Goal: Task Accomplishment & Management: Manage account settings

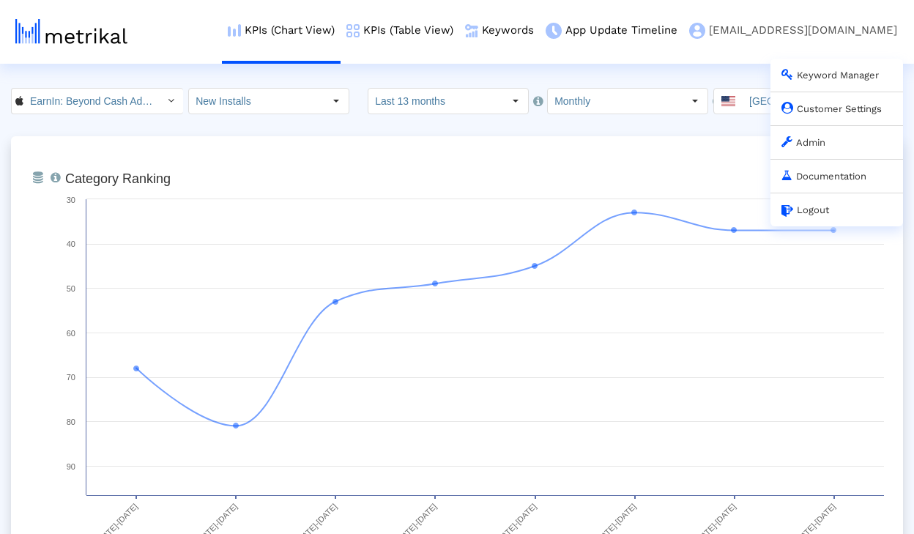
click at [804, 136] on div "Admin" at bounding box center [836, 142] width 132 height 34
click at [802, 143] on link "Admin" at bounding box center [803, 142] width 44 height 11
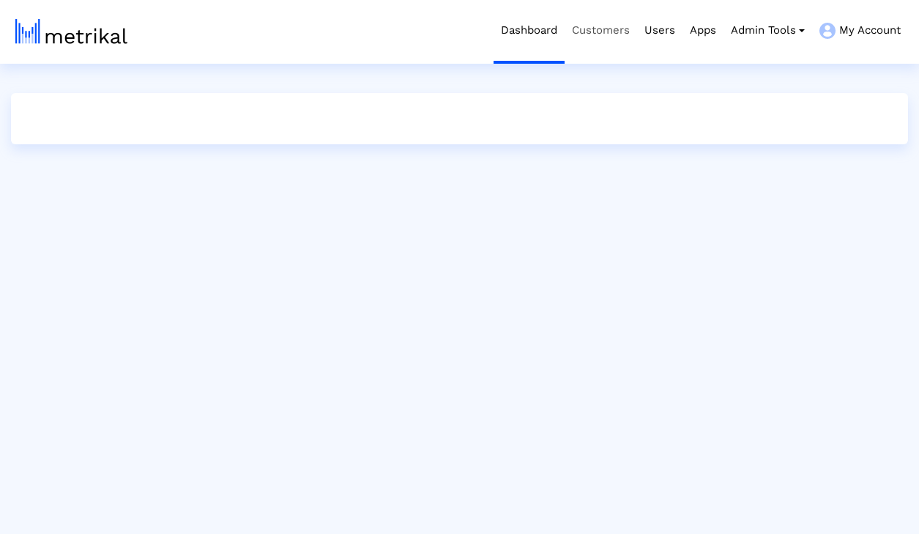
click at [593, 26] on link "Customers" at bounding box center [600, 30] width 72 height 61
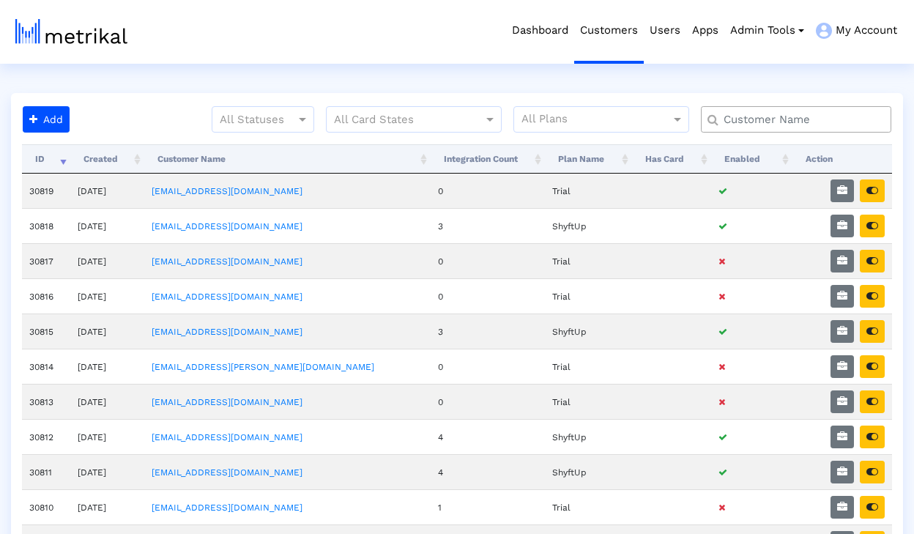
click at [813, 122] on input "text" at bounding box center [799, 119] width 172 height 15
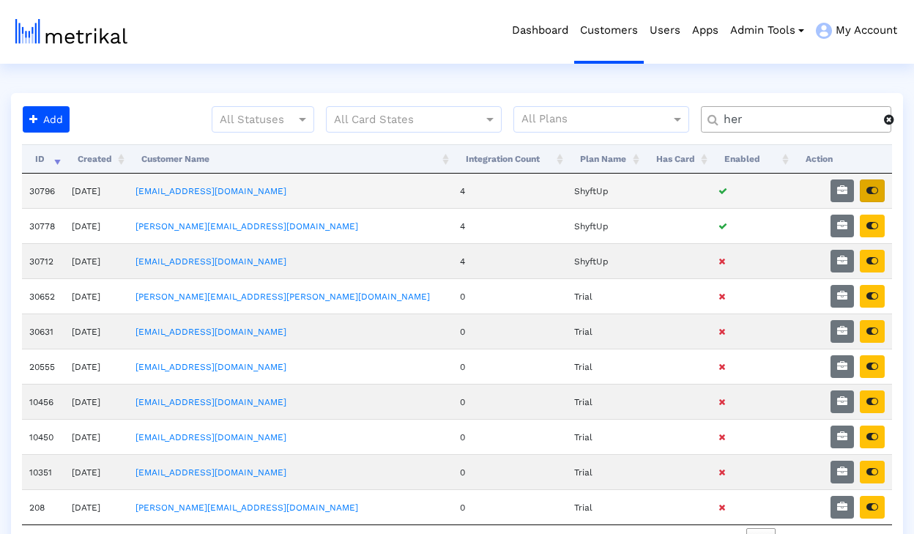
type input "her"
click at [868, 194] on icon "button" at bounding box center [872, 190] width 12 height 10
click at [839, 190] on icon "button" at bounding box center [842, 190] width 10 height 10
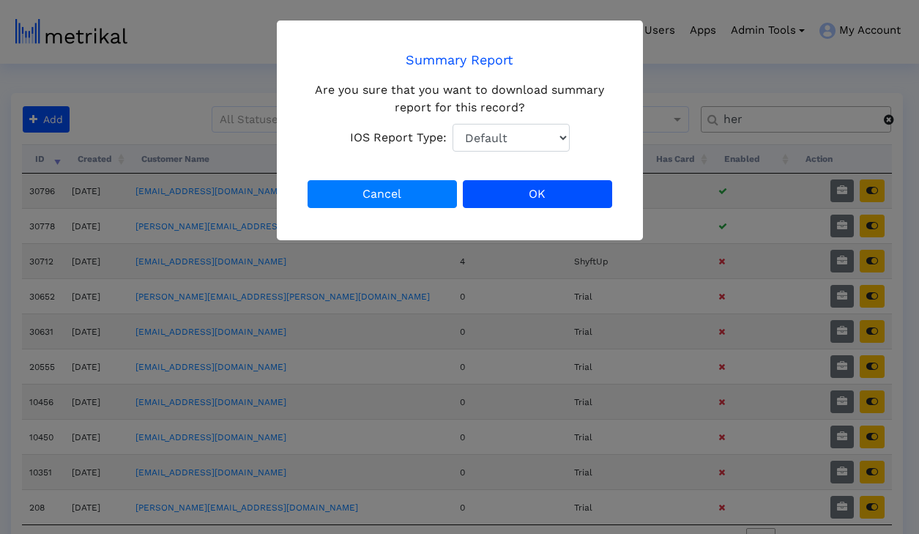
click at [430, 192] on button "Cancel" at bounding box center [381, 194] width 149 height 28
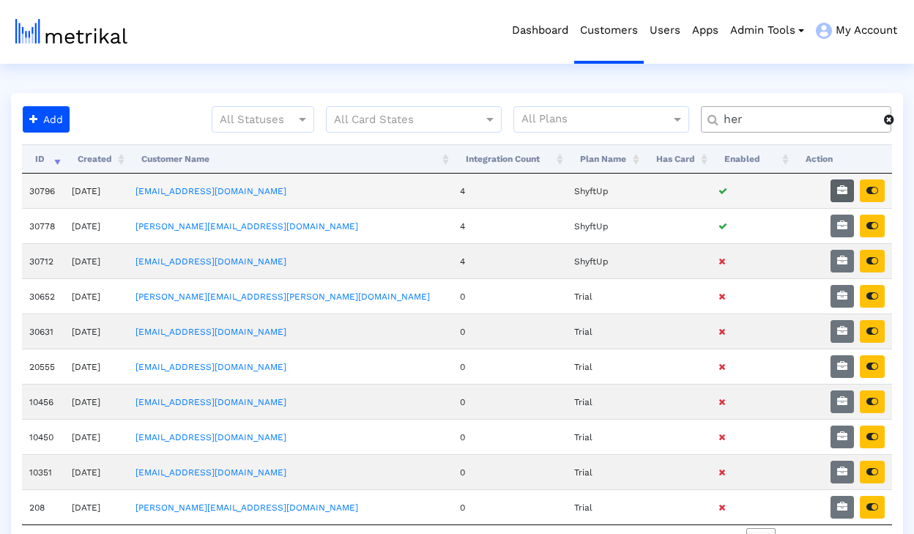
click at [842, 184] on button "button" at bounding box center [841, 190] width 23 height 23
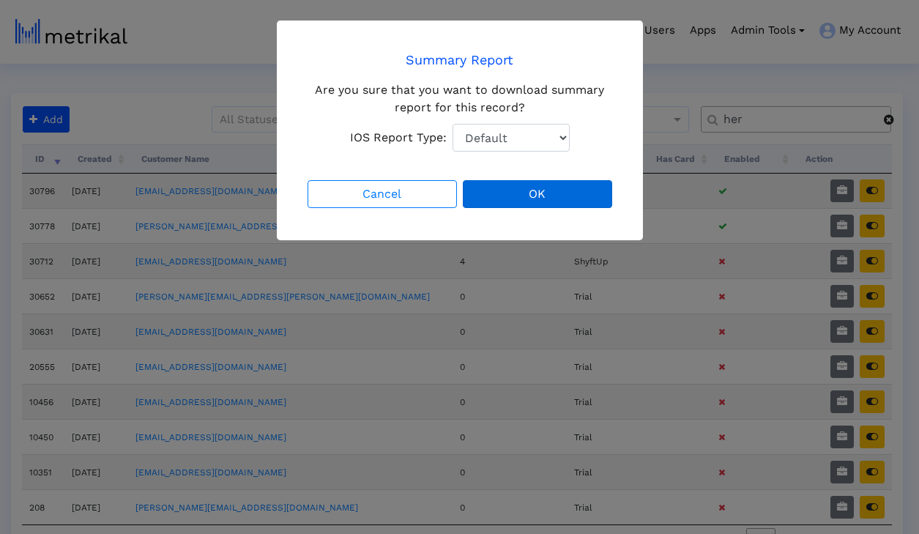
click at [534, 190] on button "OK" at bounding box center [537, 194] width 149 height 28
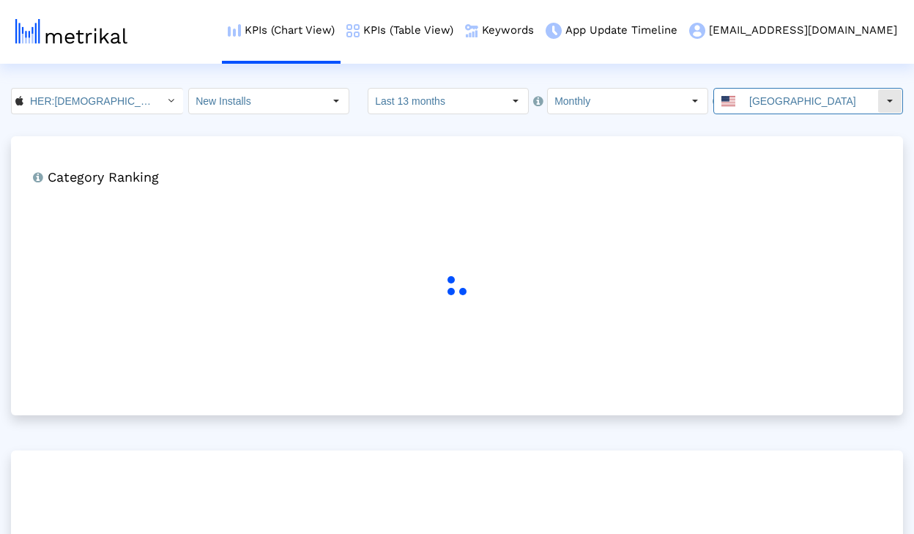
click at [815, 106] on input "[GEOGRAPHIC_DATA]" at bounding box center [809, 101] width 135 height 25
